Goal: Task Accomplishment & Management: Complete application form

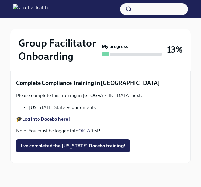
scroll to position [1273, 0]
drag, startPoint x: 35, startPoint y: 162, endPoint x: 42, endPoint y: 160, distance: 6.7
click at [42, 50] on button "Zoom image" at bounding box center [100, 50] width 169 height 0
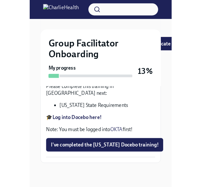
scroll to position [1370, 0]
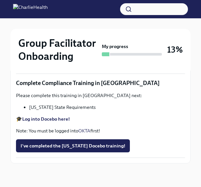
click at [129, 50] on button "Zoom image" at bounding box center [100, 50] width 169 height 0
click at [79, 65] on span "Upload [US_STATE] Mandated Reporter Certificate" at bounding box center [79, 61] width 117 height 7
click at [0, 0] on input "Upload [US_STATE] Mandated Reporter Certificate" at bounding box center [0, 0] width 0 height 0
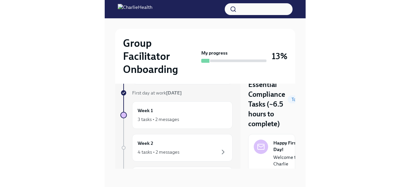
scroll to position [11, 0]
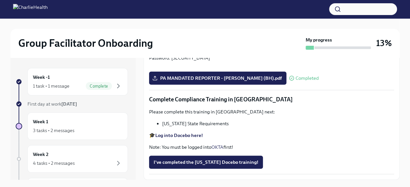
scroll to position [11, 0]
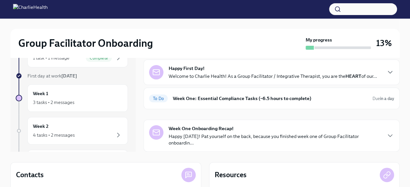
scroll to position [26, 0]
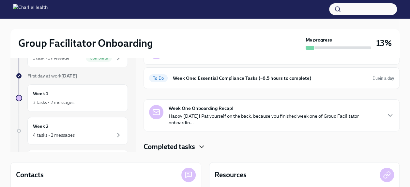
click at [199, 145] on icon "button" at bounding box center [202, 147] width 8 height 8
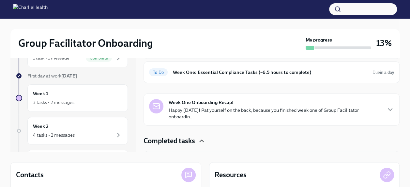
click at [202, 145] on icon "button" at bounding box center [202, 141] width 8 height 8
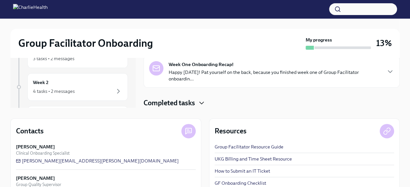
scroll to position [93, 0]
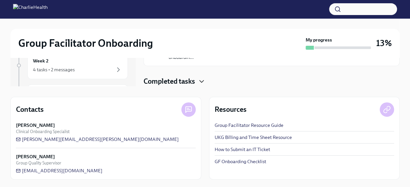
click at [203, 79] on icon "button" at bounding box center [202, 81] width 8 height 8
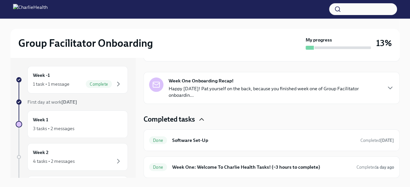
scroll to position [0, 0]
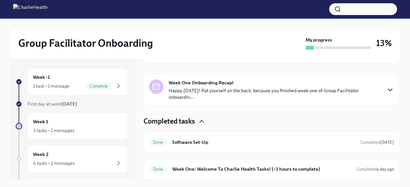
click at [386, 88] on icon "button" at bounding box center [390, 90] width 8 height 8
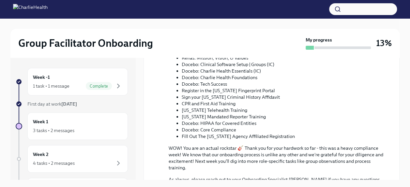
scroll to position [318, 0]
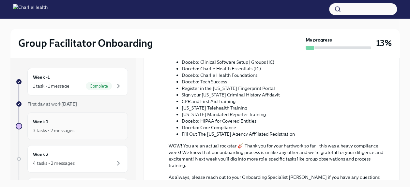
click at [41, 127] on div "3 tasks • 2 messages" at bounding box center [53, 130] width 41 height 7
click at [41, 122] on h6 "Week 1" at bounding box center [40, 121] width 15 height 7
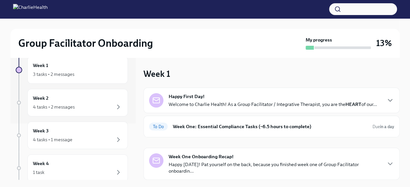
scroll to position [0, 0]
